Goal: Find specific page/section: Find specific page/section

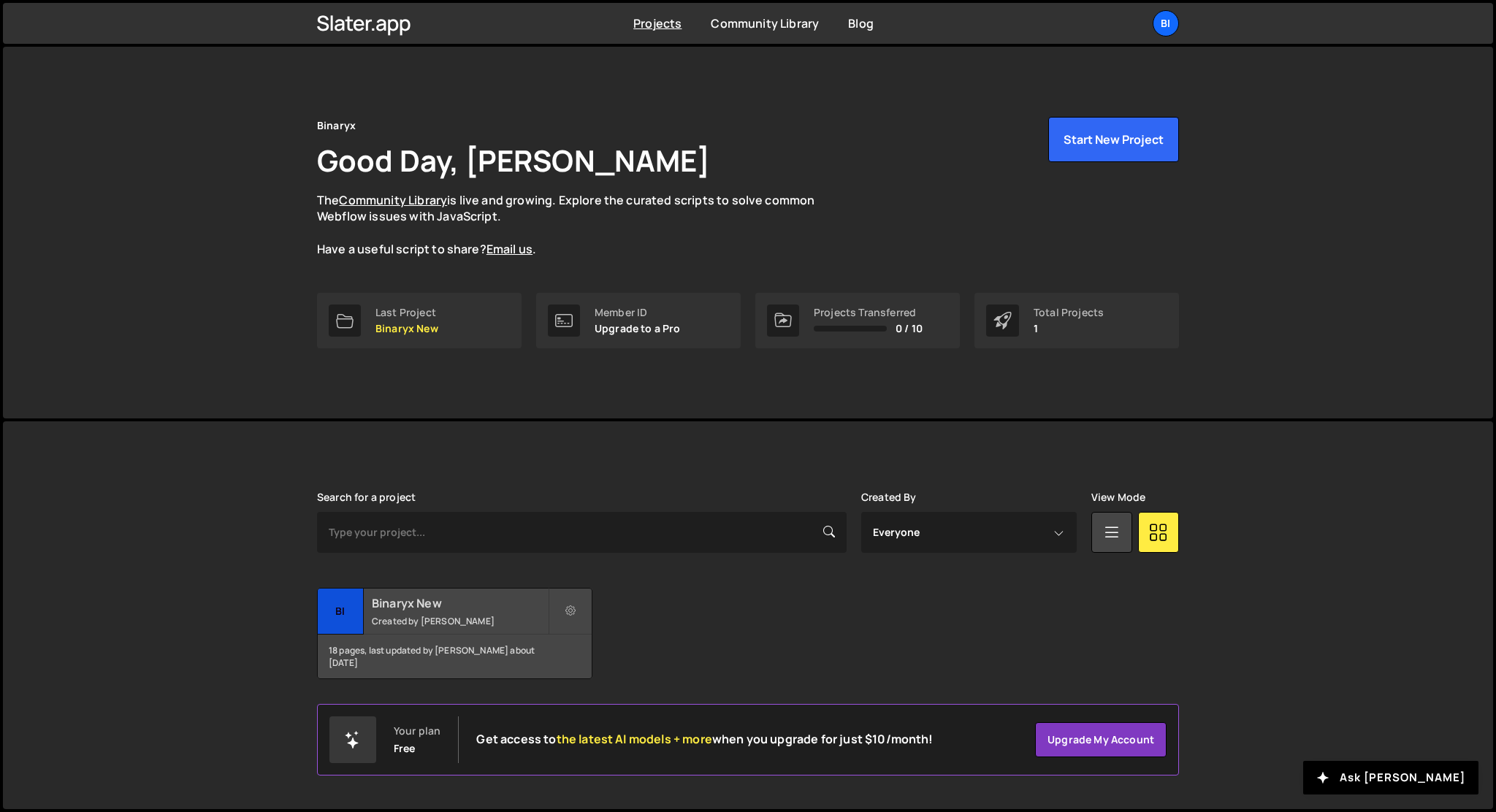
click at [405, 613] on div "Binaryx New Created by Anastasiia Serhieieva" at bounding box center [454, 611] width 274 height 45
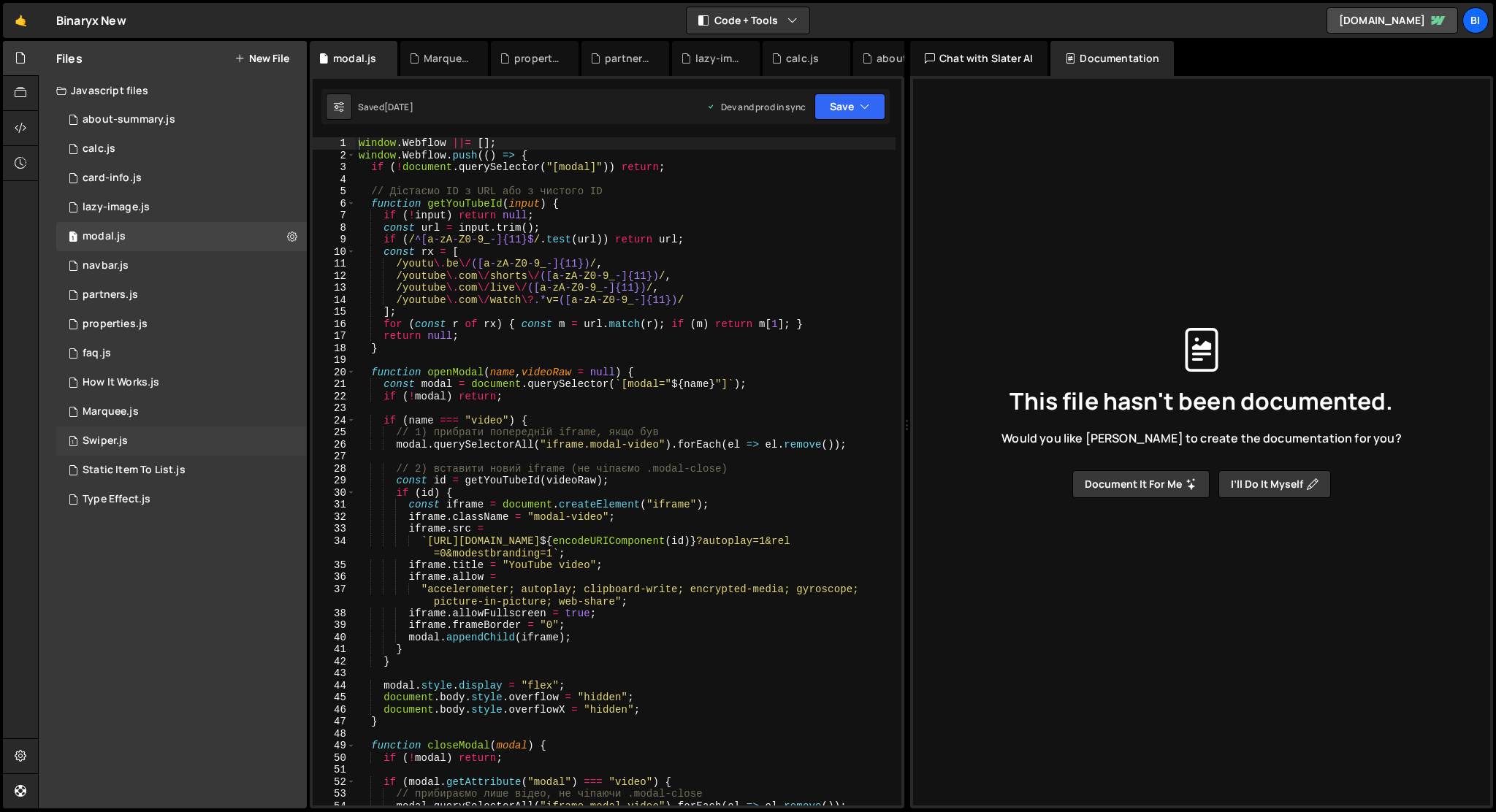
click at [180, 439] on div "1 Swiper.js 0" at bounding box center [182, 441] width 251 height 29
